Goal: Information Seeking & Learning: Learn about a topic

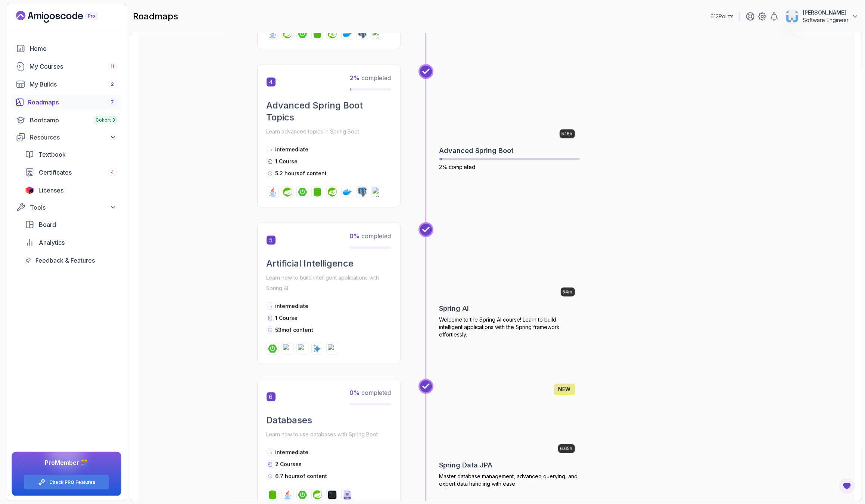
scroll to position [627, 0]
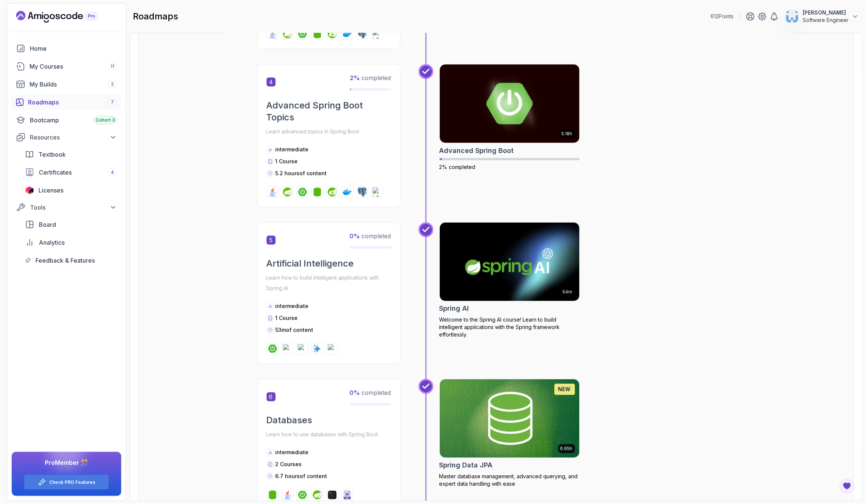
click at [673, 241] on div "54m Spring AI Welcome to the Spring AI course! Learn to build intelligent appli…" at bounding box center [587, 293] width 296 height 142
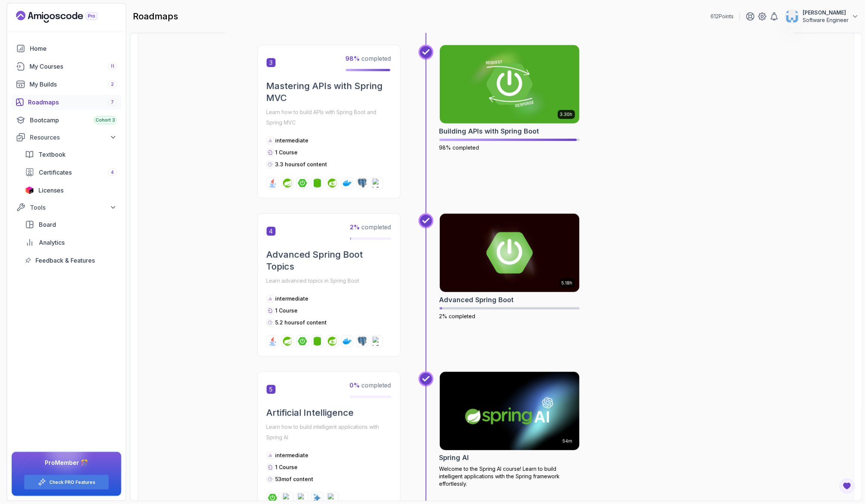
scroll to position [459, 0]
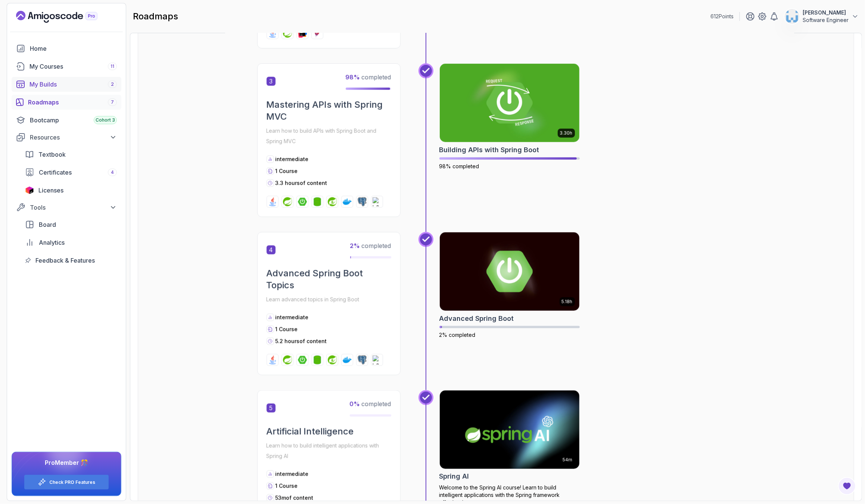
click at [86, 85] on div "My Builds 2" at bounding box center [72, 84] width 87 height 9
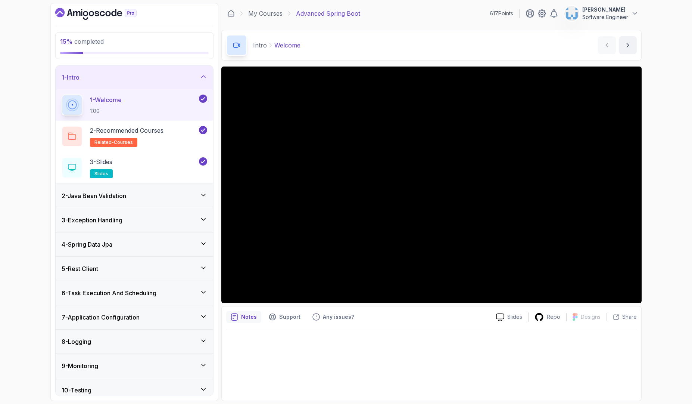
click at [199, 219] on div "3 - Exception Handling" at bounding box center [135, 219] width 146 height 9
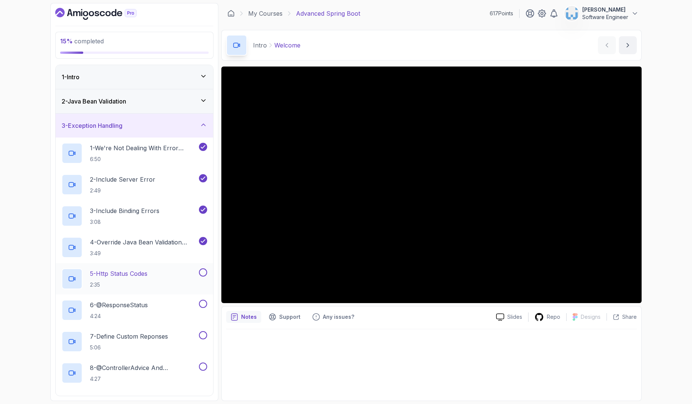
click at [162, 270] on div "5 - Http Status Codes 2:35" at bounding box center [130, 278] width 136 height 21
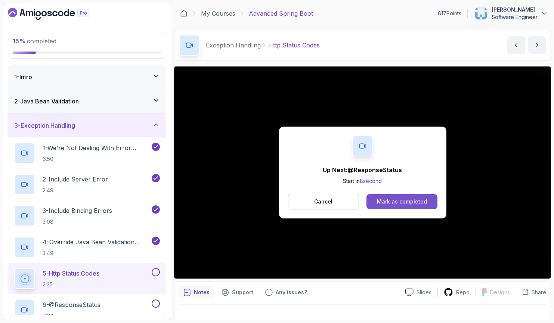
click at [389, 202] on div "Mark as completed" at bounding box center [402, 201] width 50 height 7
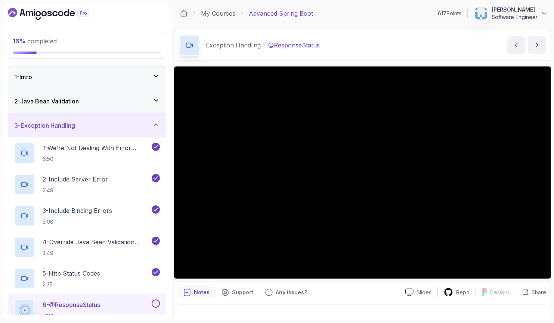
click at [201, 29] on main "My Courses Advanced Spring Boot 617 Points Adam Macutkiewicz Software Engineer …" at bounding box center [362, 161] width 377 height 317
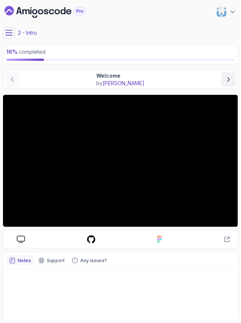
click at [10, 32] on icon at bounding box center [9, 32] width 7 height 5
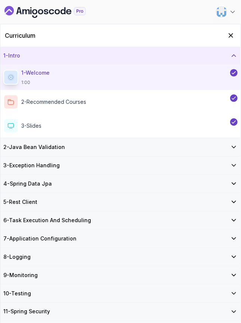
click at [55, 168] on h3 "3 - Exception Handling" at bounding box center [31, 165] width 56 height 7
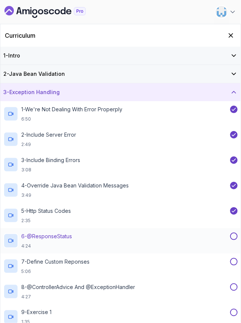
click at [82, 240] on div "6 - @ResponseStatus 4:24" at bounding box center [115, 241] width 225 height 16
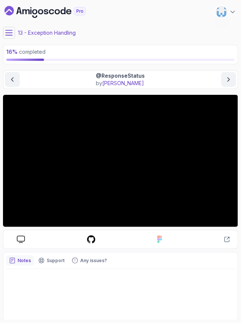
click at [171, 79] on div "@ResponseStatus by nelson" at bounding box center [120, 79] width 231 height 15
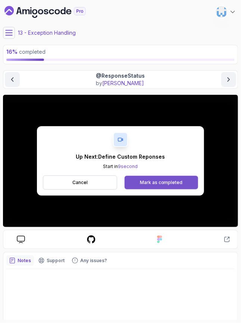
click at [142, 187] on button "Mark as completed" at bounding box center [162, 182] width 74 height 13
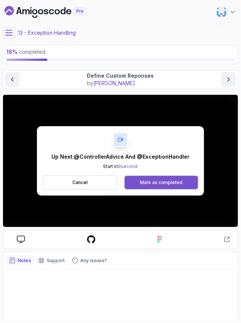
click at [173, 187] on button "Mark as completed" at bounding box center [162, 182] width 74 height 13
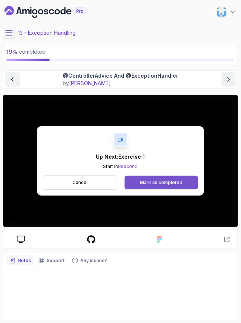
click at [175, 184] on div "Mark as completed" at bounding box center [161, 183] width 43 height 6
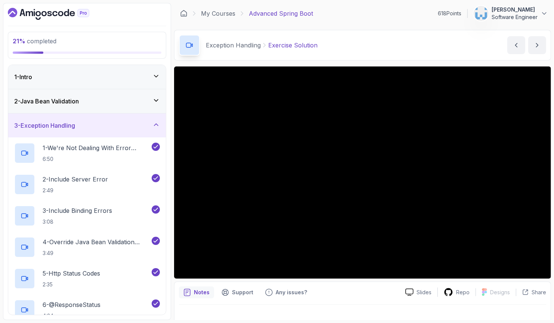
click at [171, 305] on div "21 % completed 1 - Intro 2 - Java Bean Validation 3 - Exception Handling 1 - We…" at bounding box center [87, 161] width 168 height 317
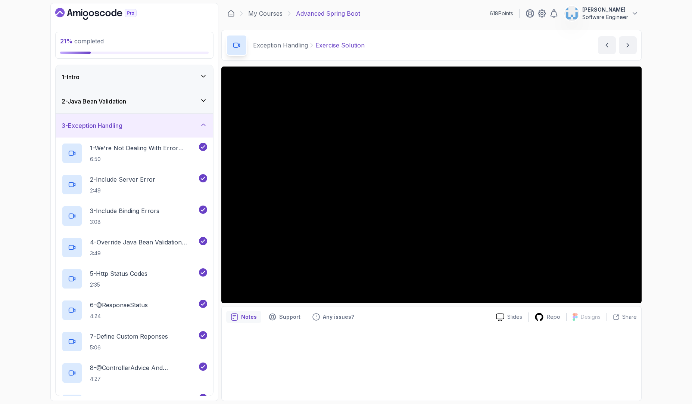
click at [219, 367] on div "21 % completed 1 - Intro 2 - Java Bean Validation 3 - Exception Handling 1 - We…" at bounding box center [345, 202] width 591 height 398
click at [195, 127] on div "3 - Exception Handling" at bounding box center [135, 125] width 146 height 9
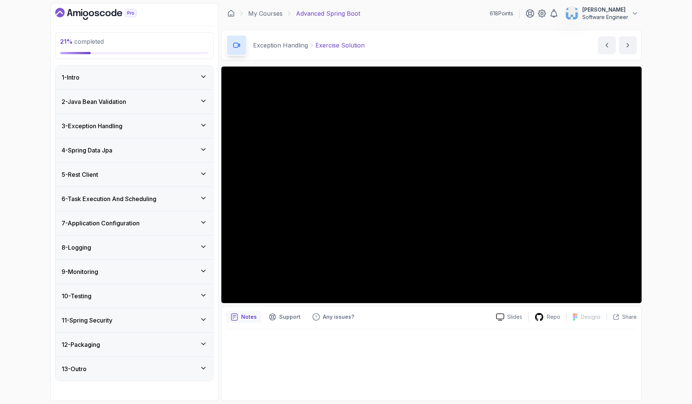
click at [195, 127] on div "3 - Exception Handling" at bounding box center [135, 125] width 146 height 9
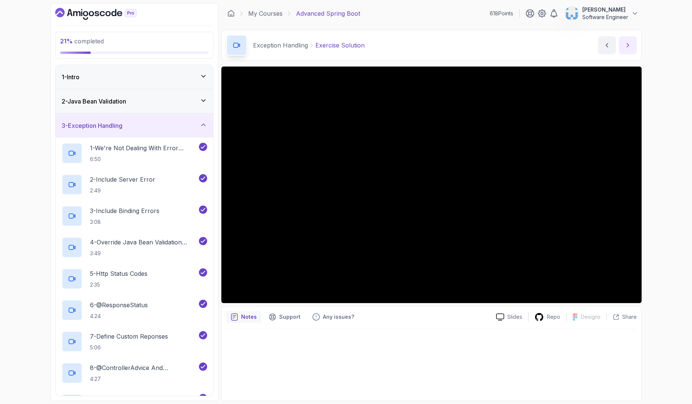
click at [626, 47] on icon "next content" at bounding box center [627, 44] width 7 height 7
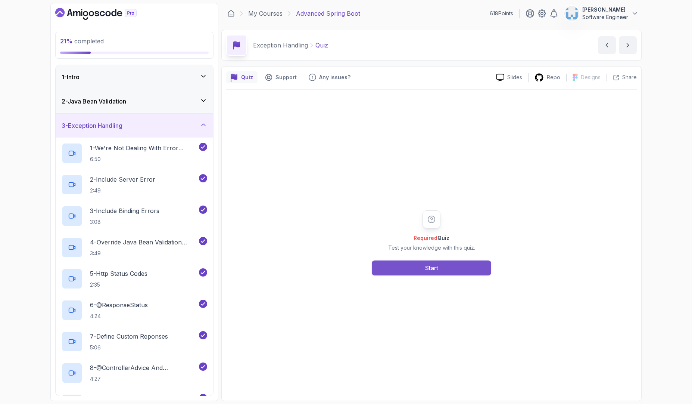
click at [443, 266] on button "Start" at bounding box center [431, 267] width 119 height 15
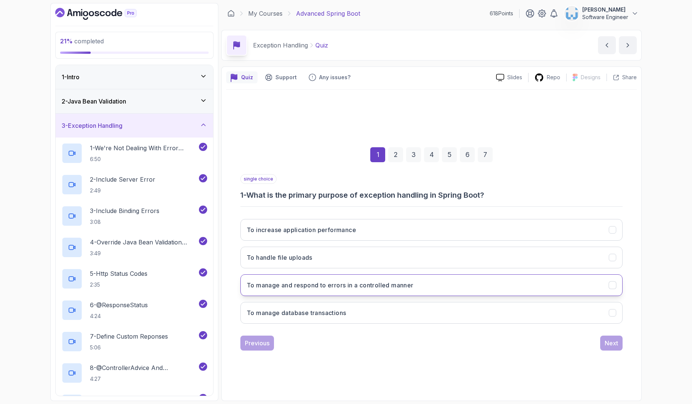
click at [305, 287] on h3 "To manage and respond to errors in a controlled manner" at bounding box center [330, 284] width 167 height 9
click at [607, 345] on div "Next" at bounding box center [611, 342] width 13 height 9
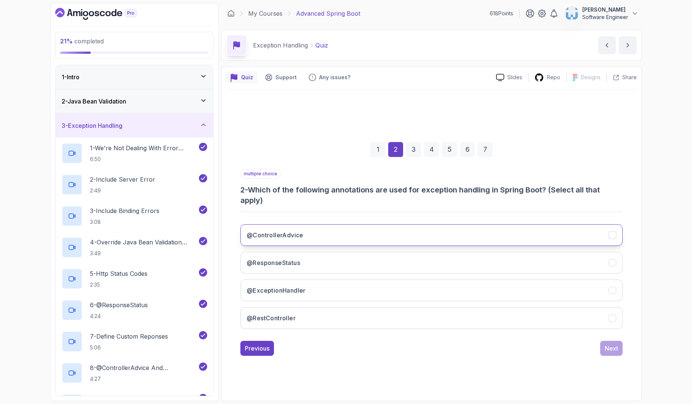
click at [334, 239] on button "@ControllerAdvice" at bounding box center [431, 235] width 382 height 22
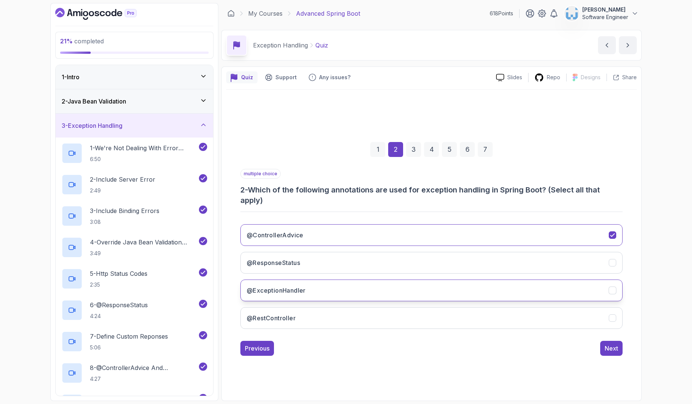
click at [312, 292] on button "@ExceptionHandler" at bounding box center [431, 290] width 382 height 22
click at [346, 257] on button "@ResponseStatus" at bounding box center [431, 263] width 382 height 22
click at [613, 346] on div "Next" at bounding box center [611, 347] width 13 height 9
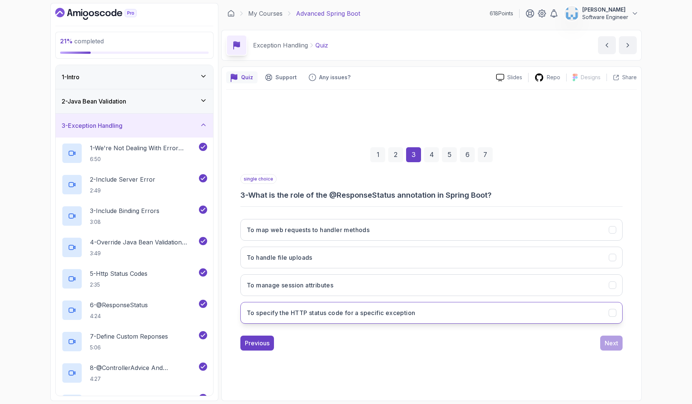
click at [272, 312] on h3 "To specify the HTTP status code for a specific exception" at bounding box center [331, 312] width 168 height 9
click at [607, 342] on div "Next" at bounding box center [611, 342] width 13 height 9
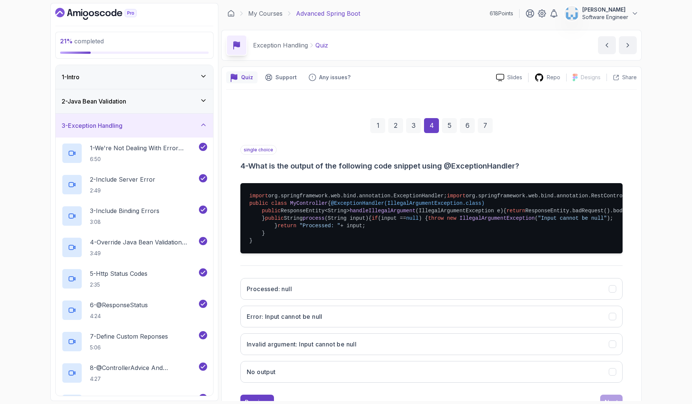
click at [324, 179] on div "import org.springframework.web.bind.annotation.ExceptionHandler; import org.spr…" at bounding box center [431, 218] width 382 height 82
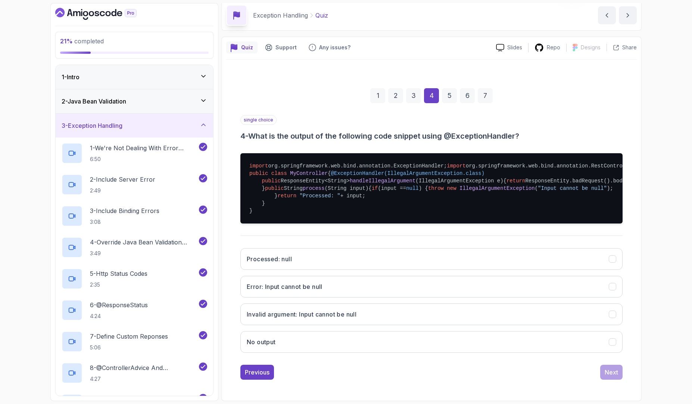
scroll to position [119, 0]
click at [326, 286] on button "Error: Input cannot be null" at bounding box center [431, 287] width 382 height 22
click at [357, 315] on h3 "Invalid argument: Input cannot be null" at bounding box center [302, 313] width 110 height 9
click at [614, 376] on button "Next" at bounding box center [611, 371] width 22 height 15
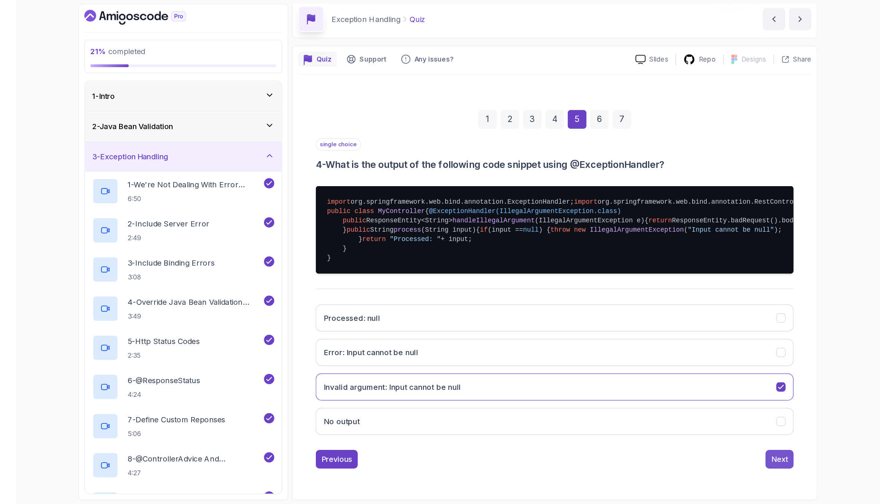
scroll to position [0, 0]
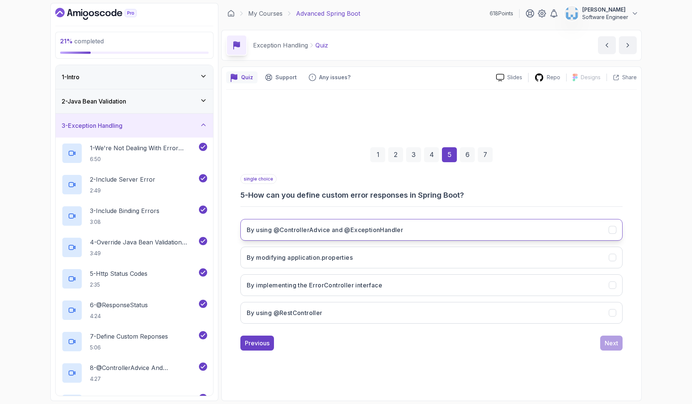
click at [323, 232] on h3 "By using @ControllerAdvice and @ExceptionHandler" at bounding box center [325, 229] width 156 height 9
click at [613, 341] on div "Next" at bounding box center [611, 342] width 13 height 9
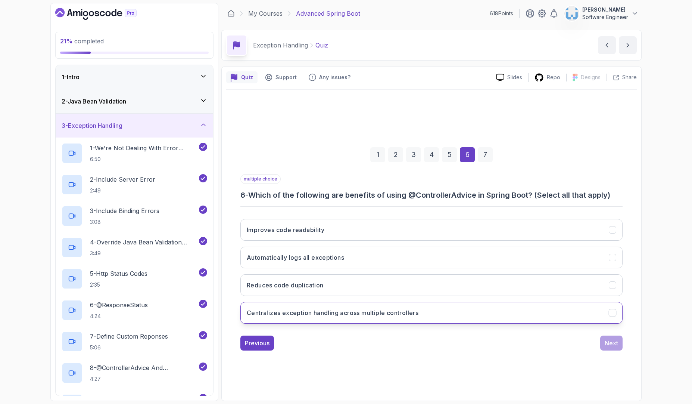
click at [309, 316] on h3 "Centralizes exception handling across multiple controllers" at bounding box center [333, 312] width 172 height 9
click at [513, 263] on button "Automatically logs all exceptions" at bounding box center [431, 257] width 382 height 22
click at [514, 229] on button "Improves code readability" at bounding box center [431, 230] width 382 height 22
click at [610, 347] on div "Next" at bounding box center [611, 342] width 13 height 9
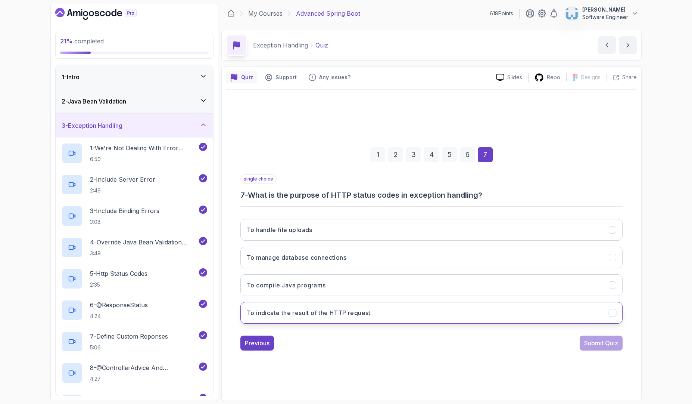
click at [312, 312] on h3 "To indicate the result of the HTTP request" at bounding box center [309, 312] width 124 height 9
click at [601, 346] on div "Submit Quiz" at bounding box center [601, 342] width 34 height 9
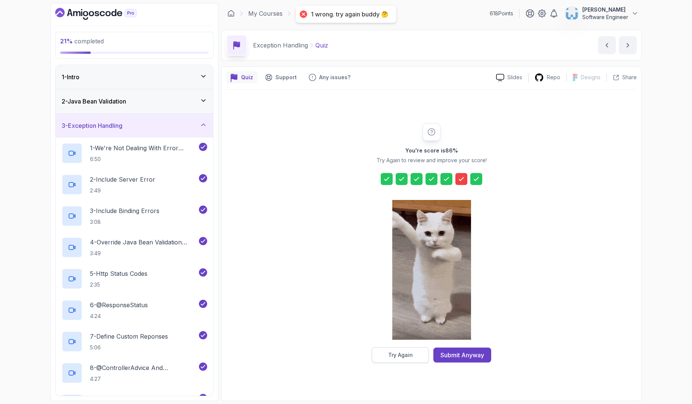
click at [401, 355] on div "Try Again" at bounding box center [400, 354] width 25 height 7
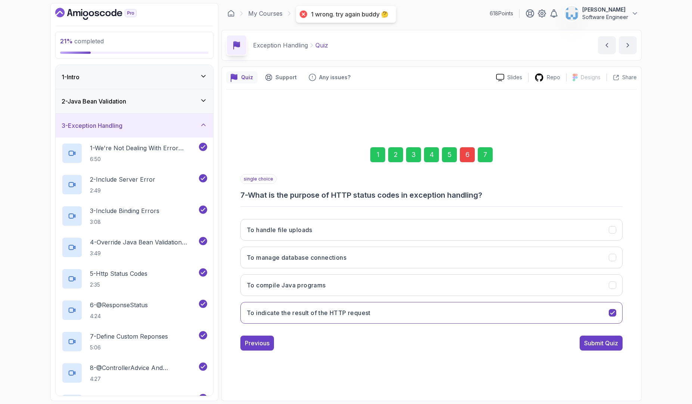
click at [465, 159] on div "6" at bounding box center [467, 154] width 15 height 15
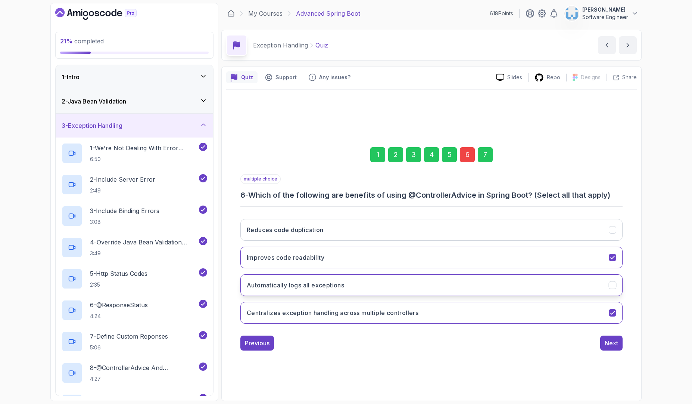
click at [417, 286] on button "Automatically logs all exceptions" at bounding box center [431, 285] width 382 height 22
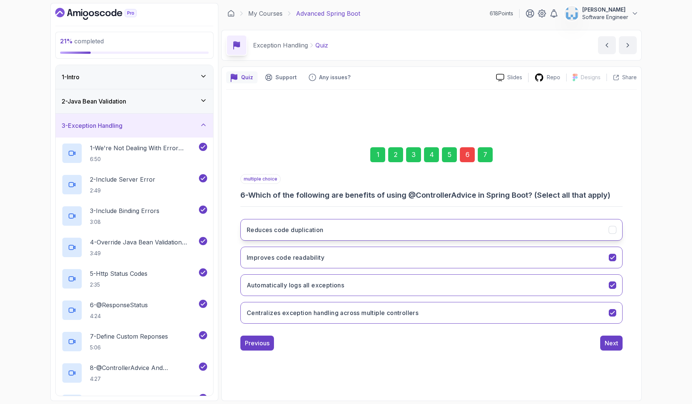
click at [435, 228] on button "Reduces code duplication" at bounding box center [431, 230] width 382 height 22
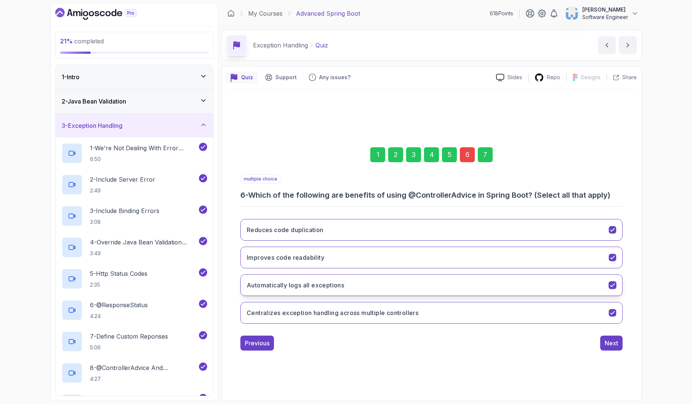
click at [429, 289] on button "Automatically logs all exceptions" at bounding box center [431, 285] width 382 height 22
click at [611, 339] on div "Next" at bounding box center [611, 342] width 13 height 9
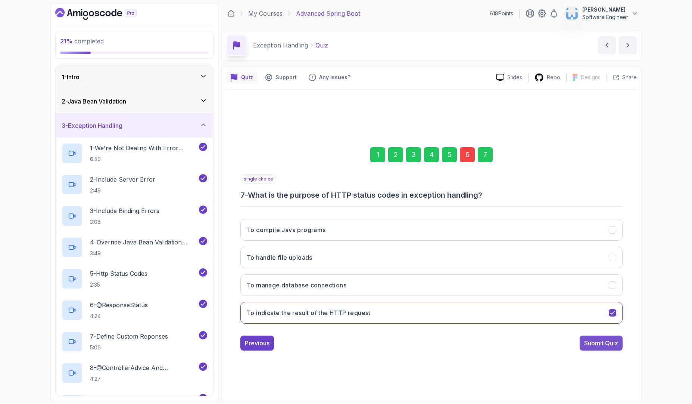
click at [583, 342] on button "Submit Quiz" at bounding box center [601, 342] width 43 height 15
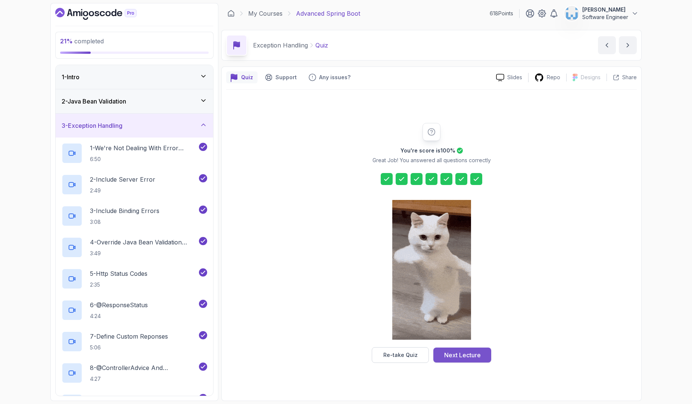
click at [469, 352] on div "Next Lecture" at bounding box center [462, 354] width 37 height 9
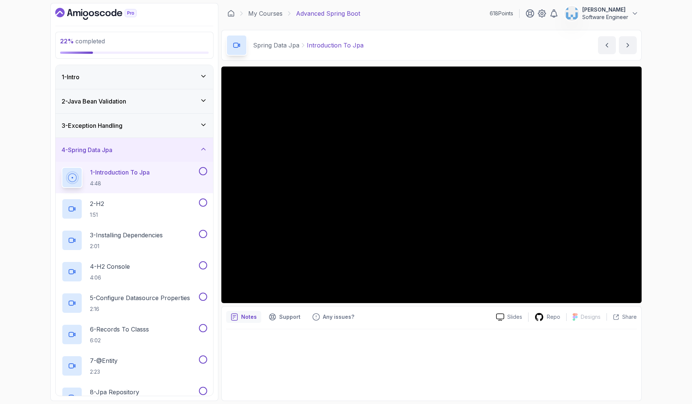
click at [205, 127] on icon at bounding box center [203, 124] width 7 height 7
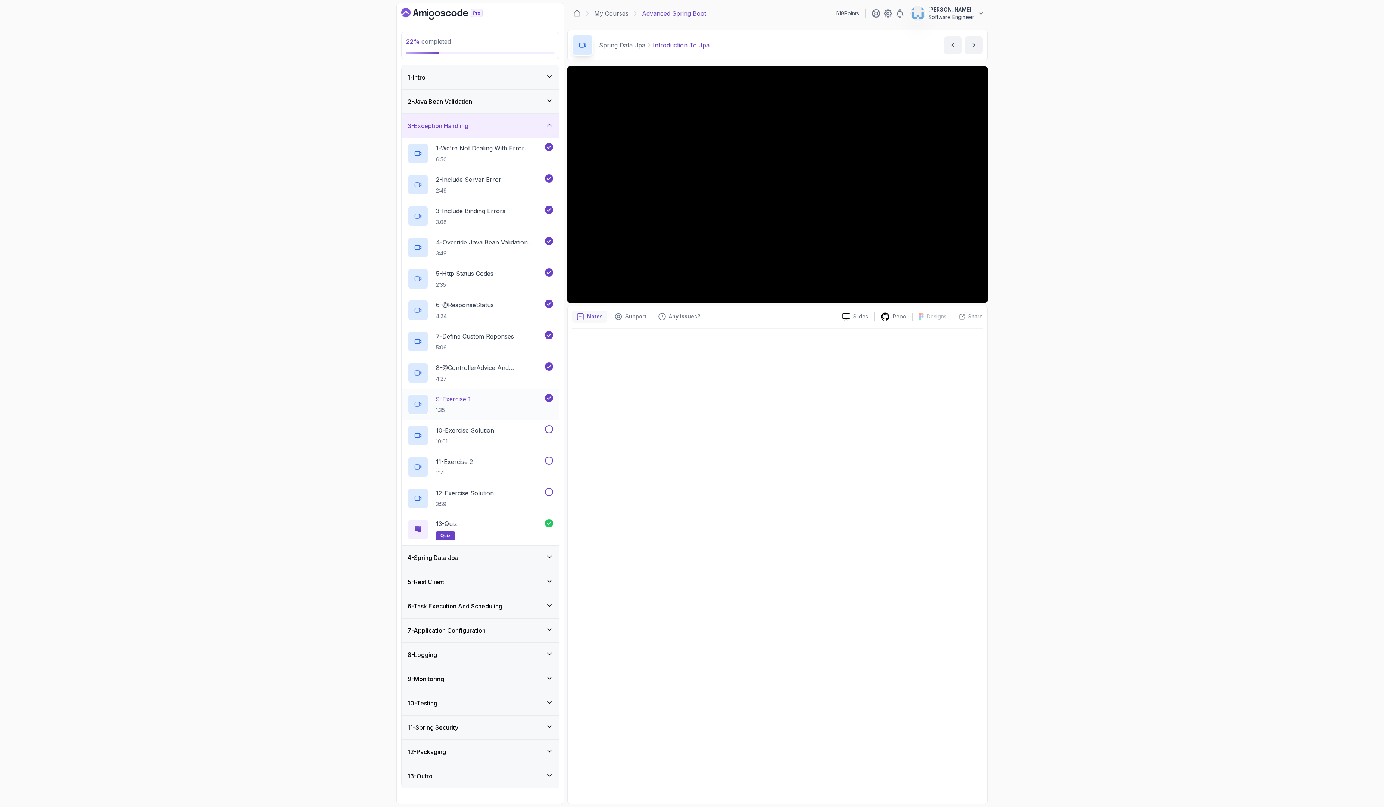
click at [547, 402] on icon at bounding box center [549, 397] width 7 height 7
click at [543, 403] on div "4 - Spring Data Jpa" at bounding box center [481, 557] width 146 height 9
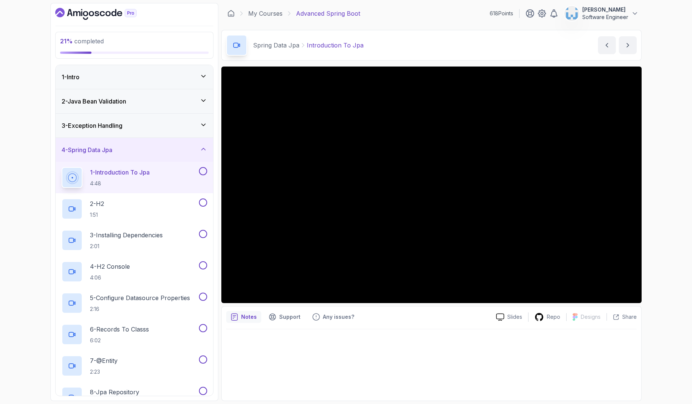
click at [660, 182] on div "21 % completed 1 - Intro 2 - Java Bean Validation 3 - Exception Handling 4 - Sp…" at bounding box center [346, 202] width 692 height 404
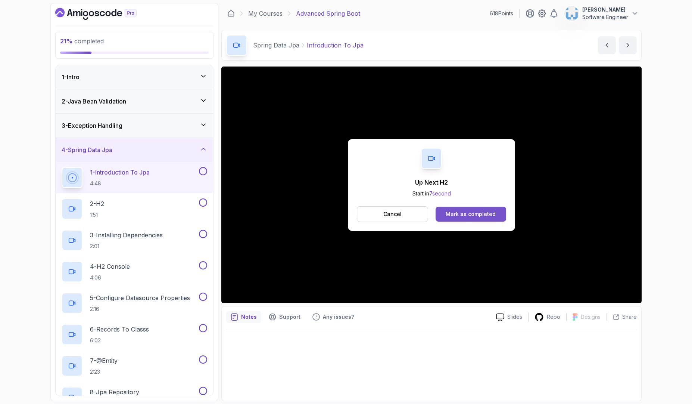
click at [482, 218] on button "Mark as completed" at bounding box center [471, 213] width 71 height 15
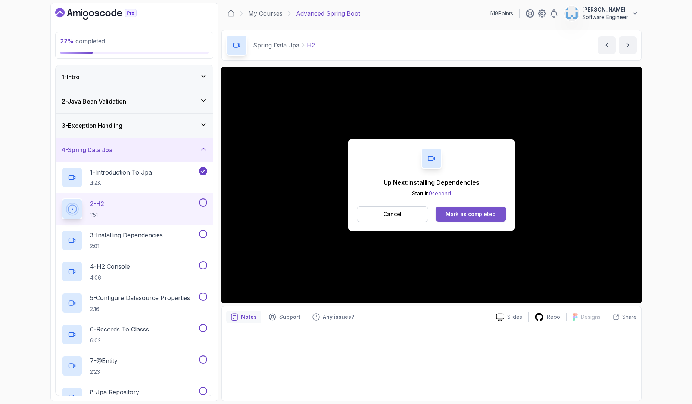
click at [486, 215] on div "Mark as completed" at bounding box center [471, 213] width 50 height 7
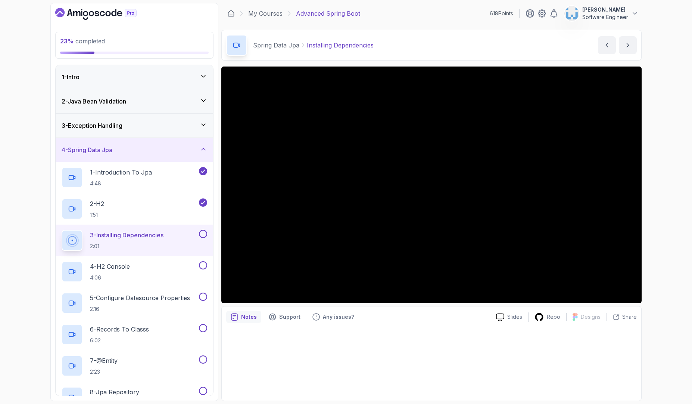
click at [204, 234] on button at bounding box center [203, 234] width 8 height 8
click at [159, 275] on div "4 - H2 Console 4:06" at bounding box center [130, 271] width 136 height 21
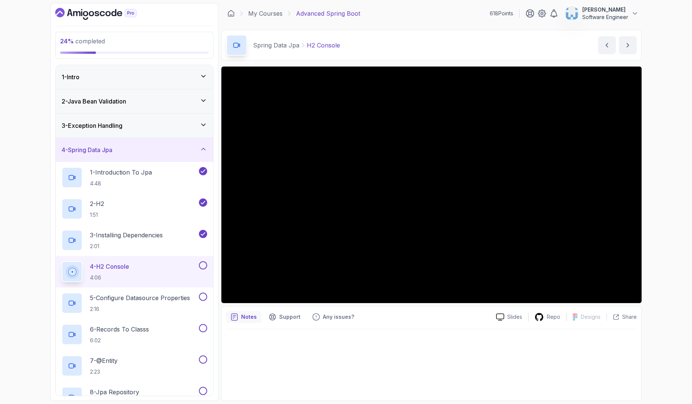
click at [427, 320] on div "Notes Support Any issues?" at bounding box center [358, 317] width 264 height 12
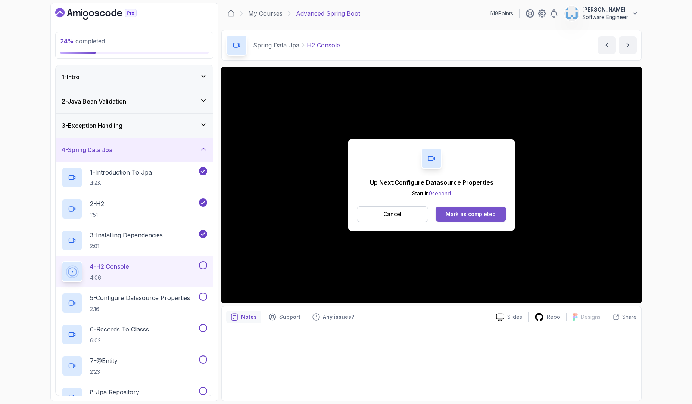
click at [458, 218] on button "Mark as completed" at bounding box center [471, 213] width 71 height 15
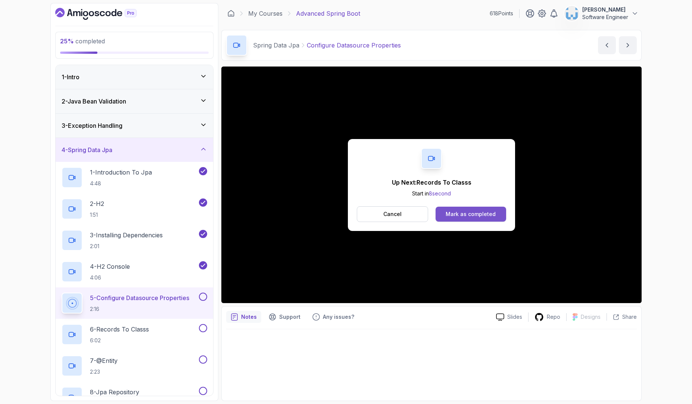
click at [471, 214] on div "Mark as completed" at bounding box center [471, 213] width 50 height 7
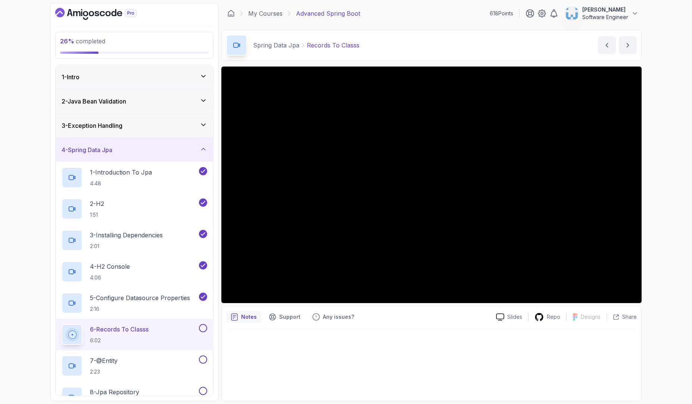
click at [204, 152] on icon at bounding box center [203, 148] width 7 height 7
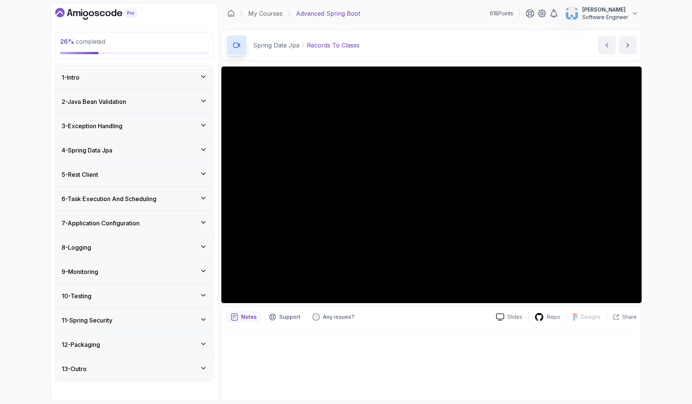
click at [208, 371] on div "13 - Outro" at bounding box center [135, 369] width 158 height 24
click at [164, 390] on div "1 - The Next Build 1:50" at bounding box center [130, 396] width 136 height 21
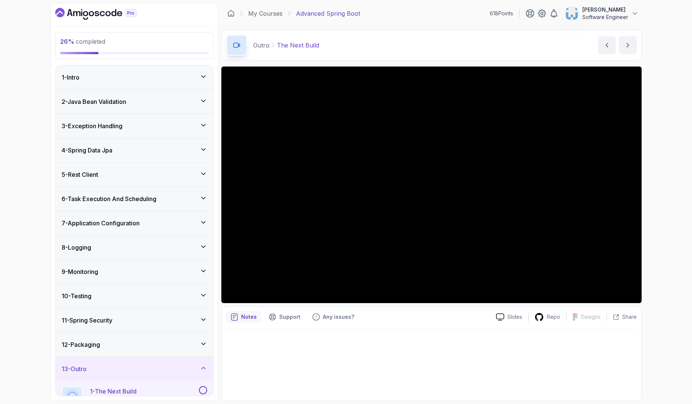
click at [282, 364] on div at bounding box center [431, 362] width 411 height 67
click at [664, 109] on div "26 % completed 1 - Intro 2 - Java Bean Validation 3 - Exception Handling 4 - Sp…" at bounding box center [346, 202] width 692 height 404
click at [241, 368] on div at bounding box center [431, 362] width 411 height 67
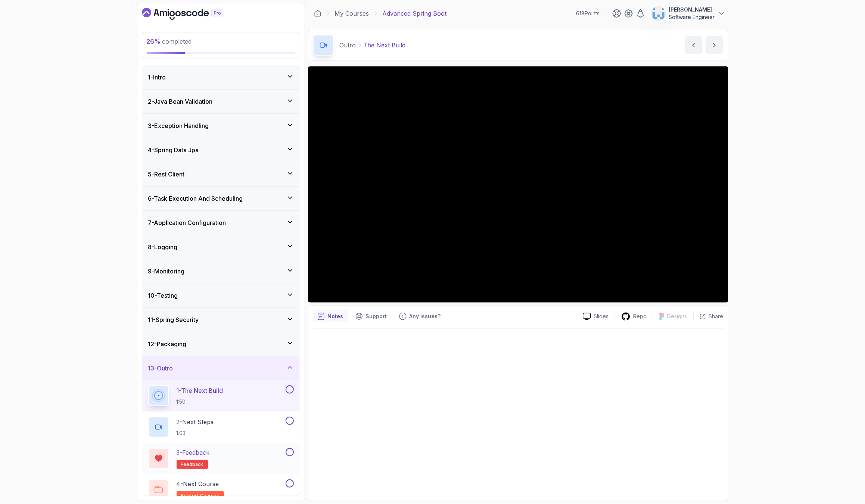
click at [290, 403] on button at bounding box center [290, 452] width 8 height 8
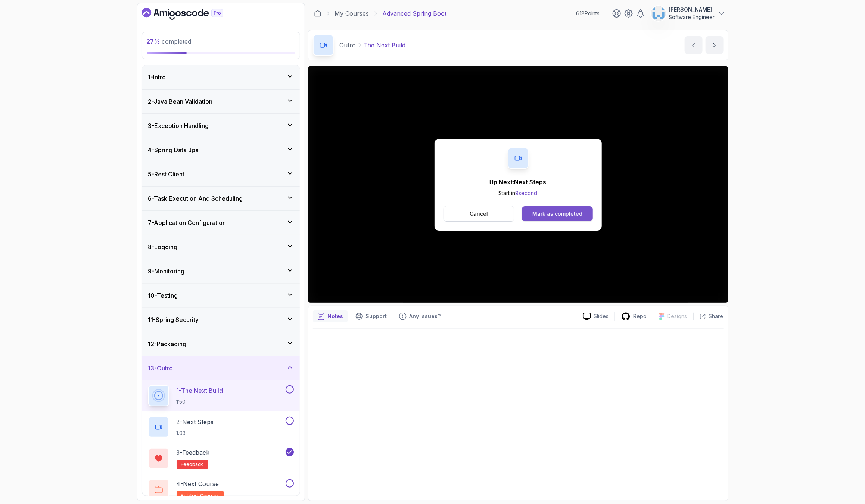
click at [547, 213] on div "Mark as completed" at bounding box center [557, 213] width 50 height 7
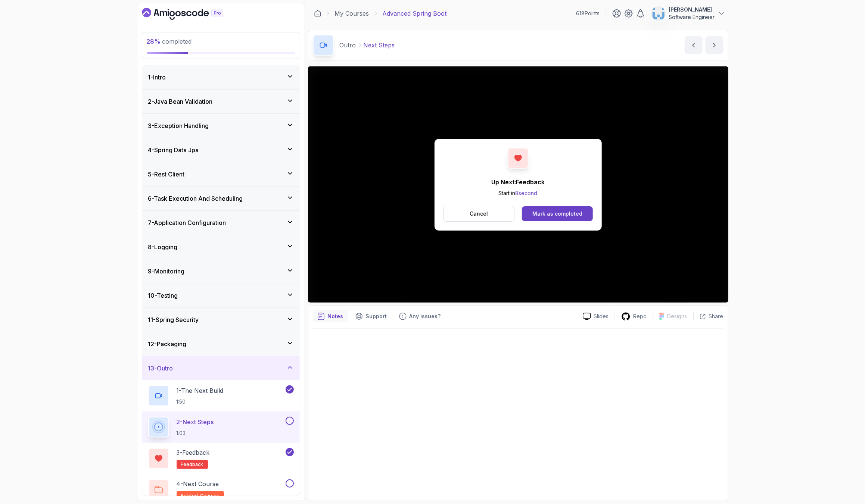
click at [287, 403] on button at bounding box center [290, 421] width 8 height 8
click at [267, 403] on div "4 - Next Course related-courses" at bounding box center [216, 490] width 136 height 21
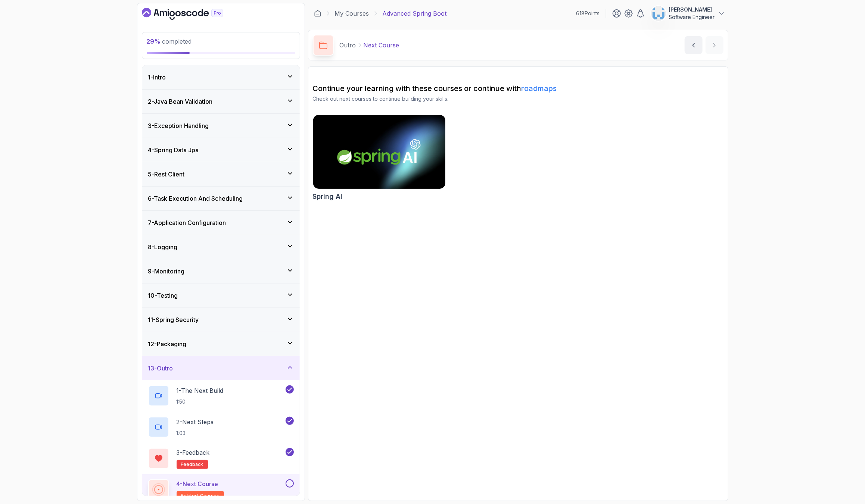
click at [286, 403] on button at bounding box center [290, 484] width 8 height 8
click at [289, 368] on icon at bounding box center [289, 367] width 7 height 7
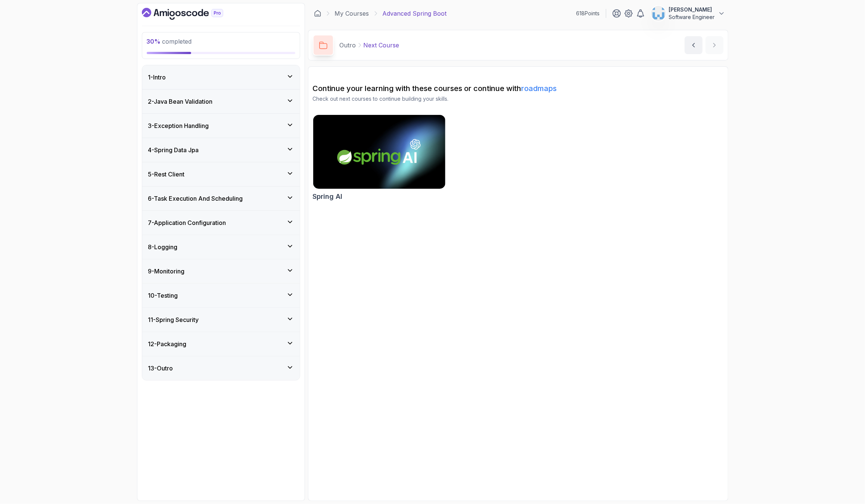
click at [274, 153] on div "4 - Spring Data Jpa" at bounding box center [221, 150] width 146 height 9
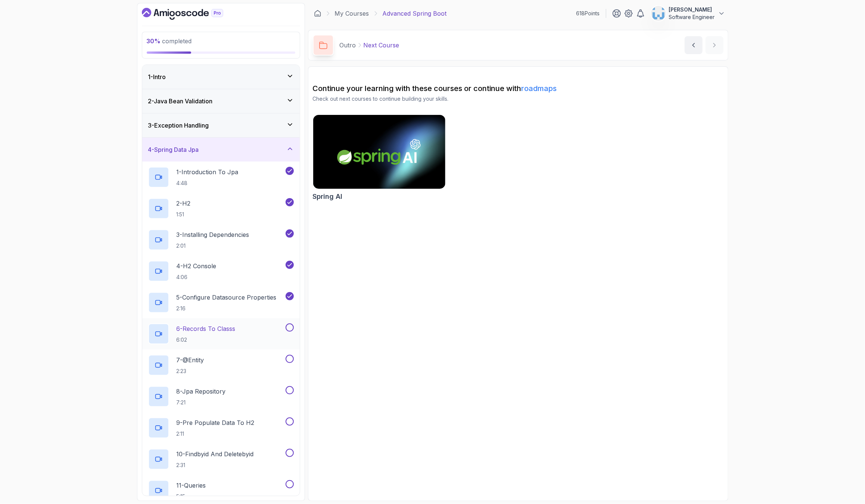
click at [256, 331] on div "6 - Records To Classs 6:02" at bounding box center [216, 334] width 136 height 21
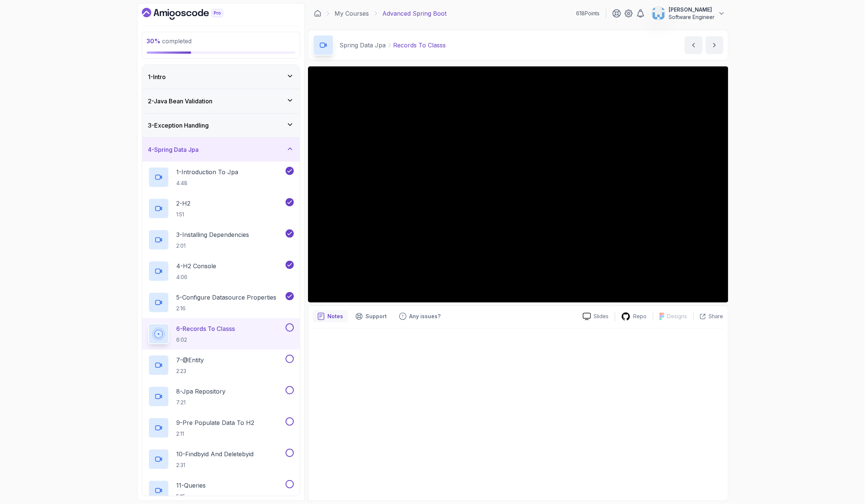
click at [283, 80] on div "1 - Intro" at bounding box center [221, 76] width 146 height 9
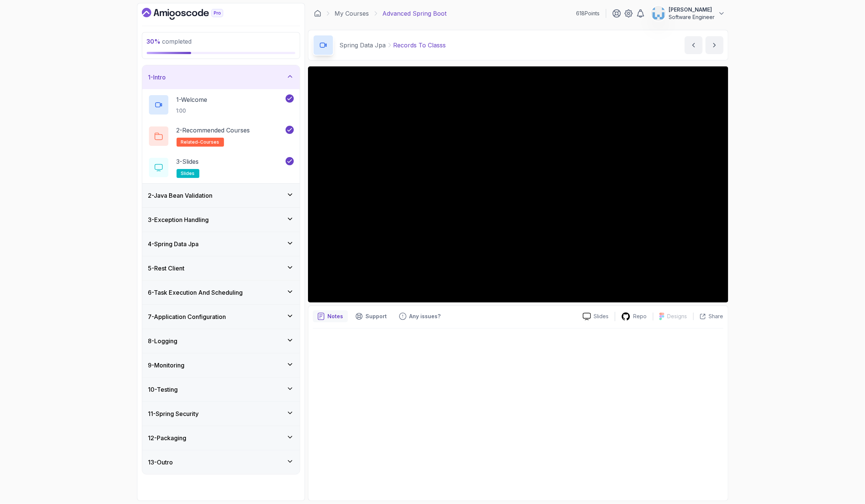
click at [283, 80] on div "1 - Intro" at bounding box center [221, 77] width 146 height 9
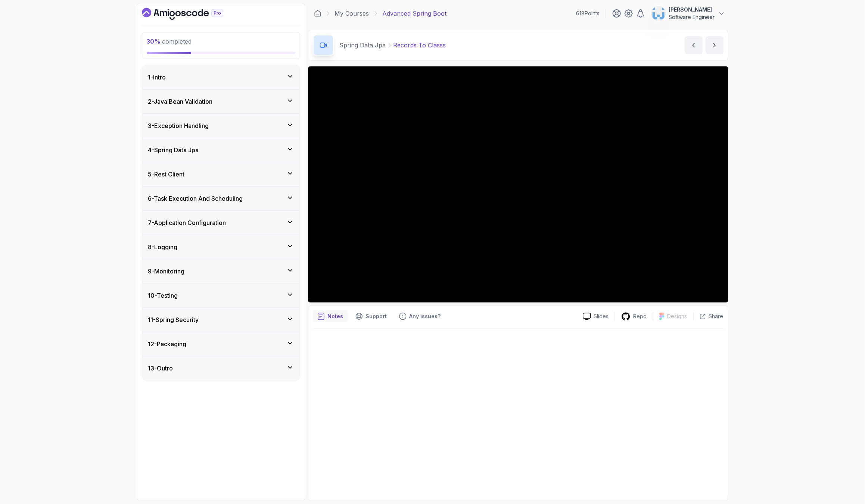
click at [292, 103] on icon at bounding box center [289, 100] width 7 height 7
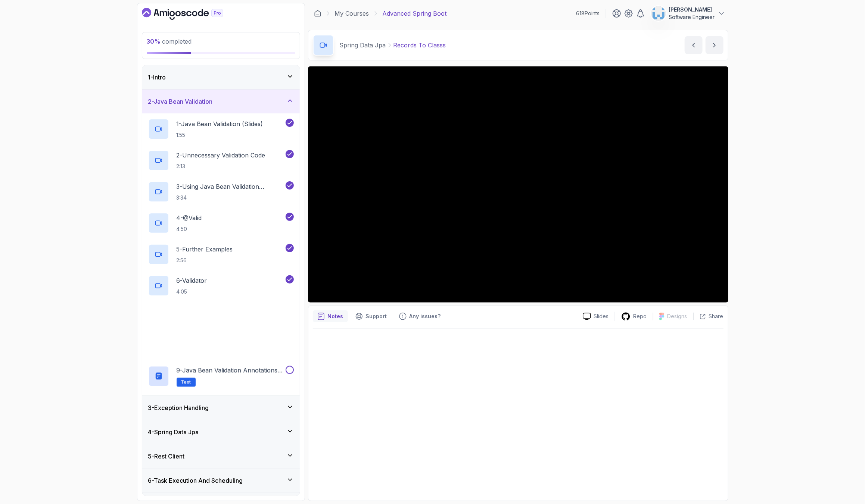
click at [292, 103] on icon at bounding box center [289, 100] width 7 height 7
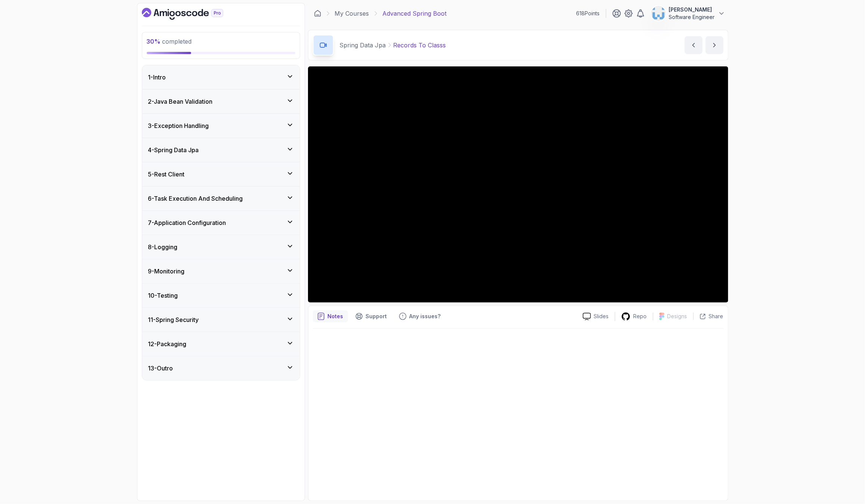
click at [289, 125] on icon at bounding box center [289, 124] width 7 height 7
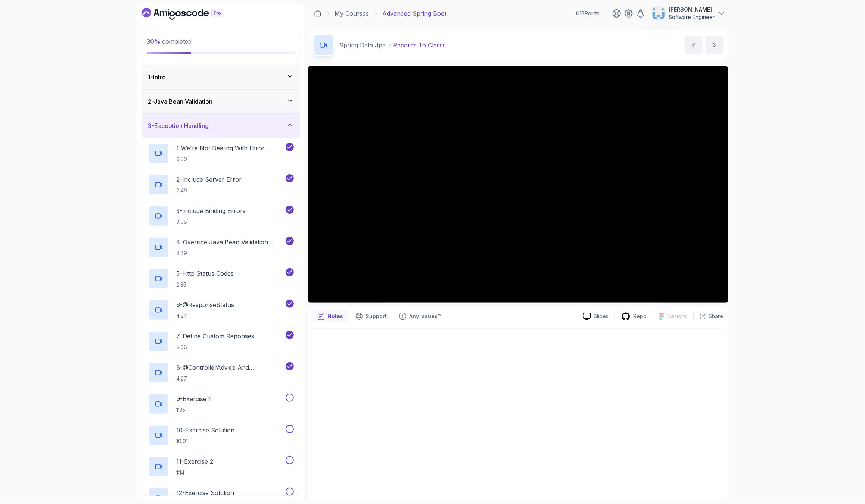
click at [289, 125] on icon at bounding box center [289, 124] width 7 height 7
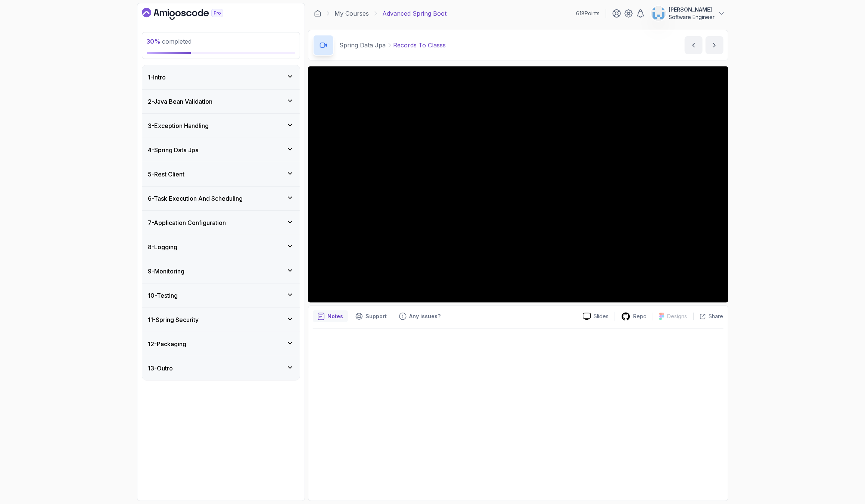
click at [289, 147] on icon at bounding box center [289, 149] width 7 height 7
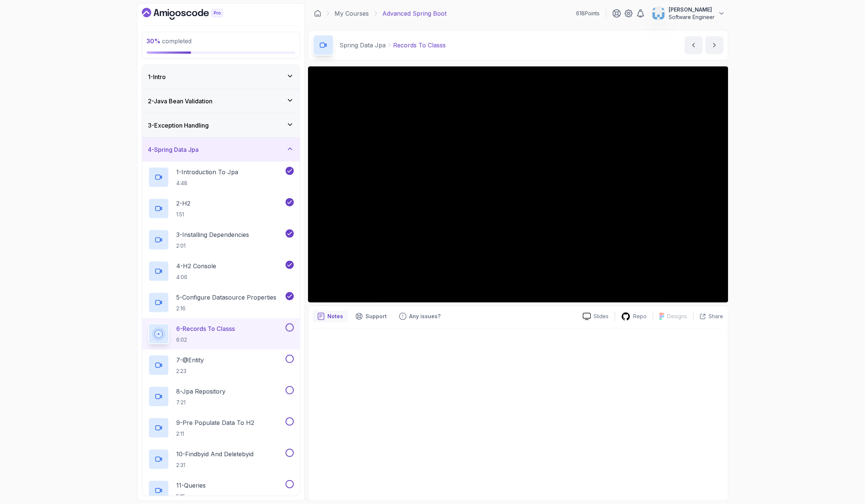
click at [289, 147] on icon at bounding box center [289, 148] width 7 height 7
